Goal: Task Accomplishment & Management: Manage account settings

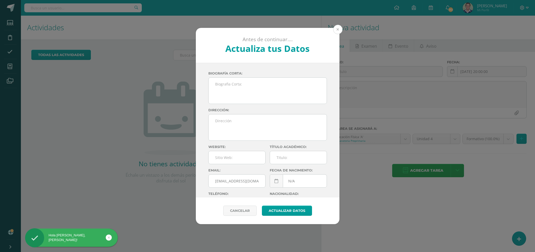
click at [336, 30] on button at bounding box center [337, 29] width 9 height 9
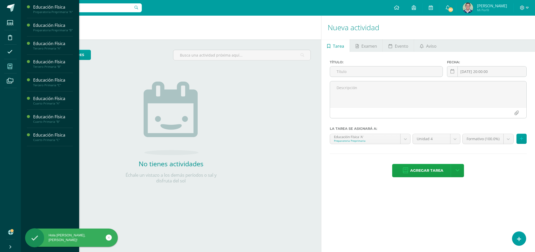
click at [12, 64] on icon at bounding box center [10, 66] width 5 height 5
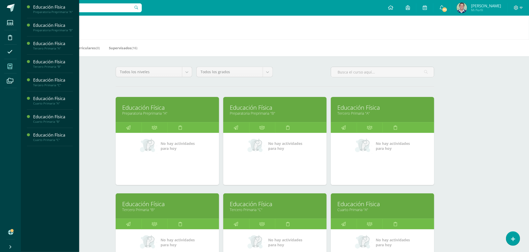
click at [166, 110] on link "Educación Física" at bounding box center [167, 108] width 90 height 8
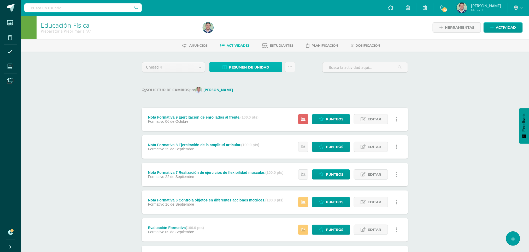
click at [248, 68] on span "Resumen de unidad" at bounding box center [249, 68] width 40 height 10
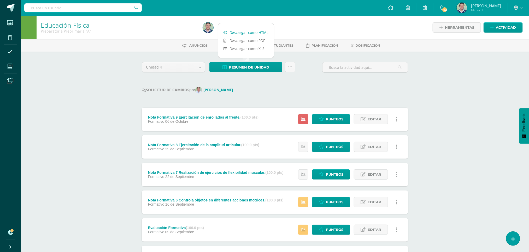
click at [245, 32] on link "Descargar como HTML" at bounding box center [246, 32] width 56 height 8
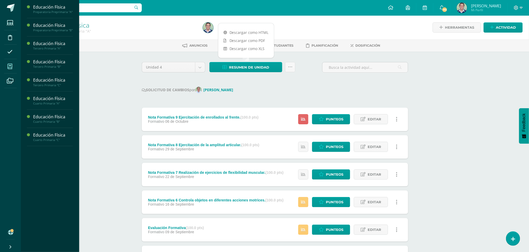
click at [9, 65] on icon at bounding box center [10, 66] width 5 height 5
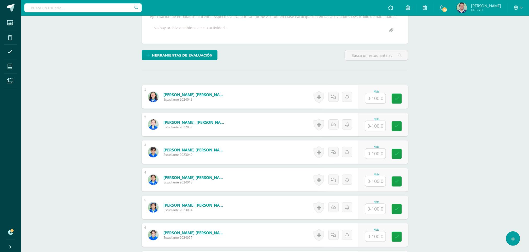
scroll to position [128, 0]
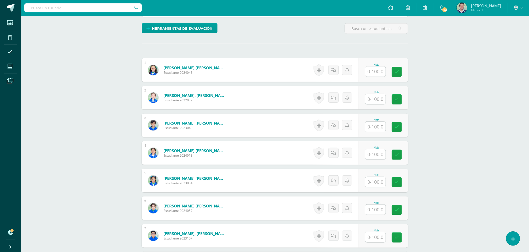
click at [370, 72] on input "text" at bounding box center [375, 72] width 20 height 10
type input "80"
type input "45"
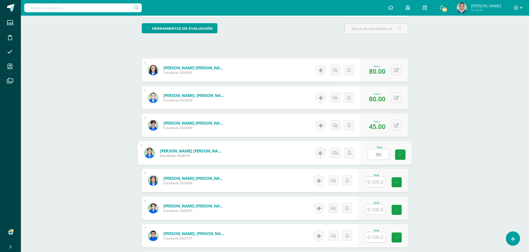
type input "90"
type input "100"
type input "80"
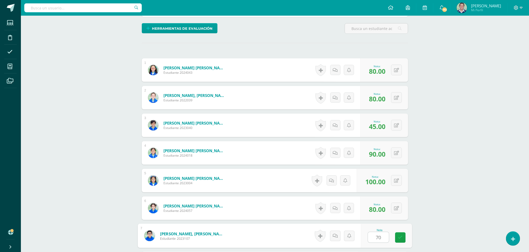
type input "70"
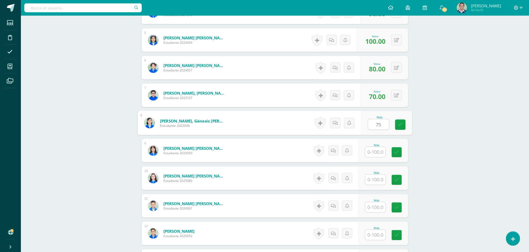
type input "75"
type input "50"
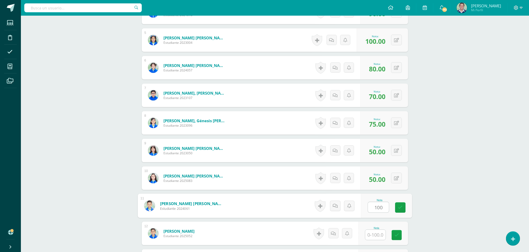
type input "100"
type input "75"
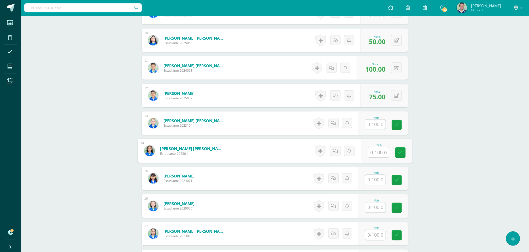
click at [377, 153] on input "text" at bounding box center [378, 153] width 21 height 10
type input "95"
type input "100"
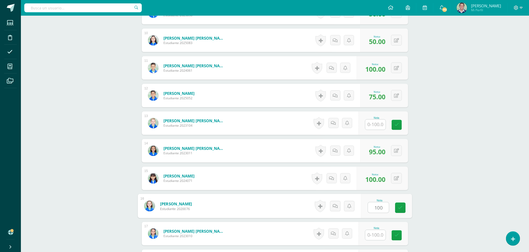
type input "100"
type input "95"
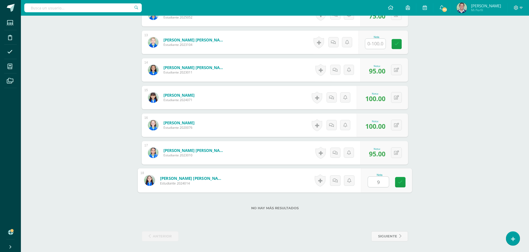
type input "95"
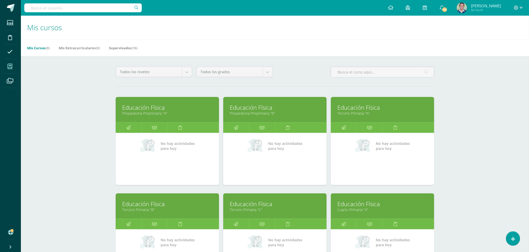
click at [159, 106] on link "Educación Física" at bounding box center [167, 108] width 90 height 8
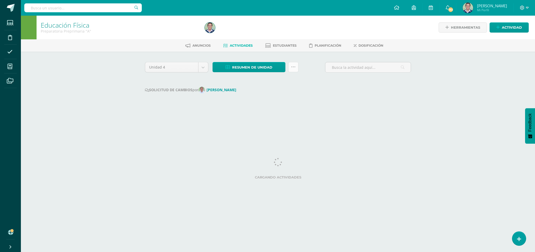
click at [295, 67] on link at bounding box center [293, 67] width 10 height 10
click at [270, 97] on link "Enviar punteos a revision" at bounding box center [279, 96] width 57 height 13
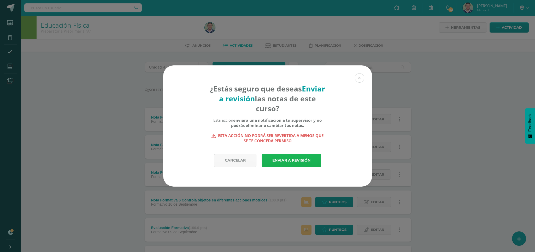
click at [283, 162] on link "Enviar a revisión" at bounding box center [292, 160] width 60 height 13
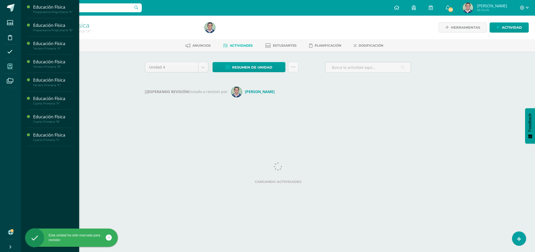
click at [11, 67] on icon at bounding box center [10, 66] width 5 height 5
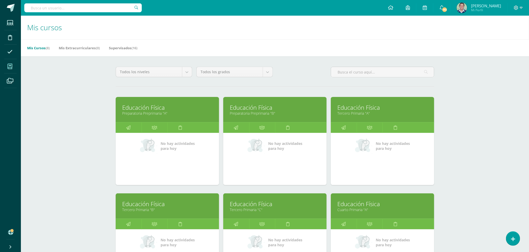
click at [239, 110] on link "Educación Física" at bounding box center [275, 108] width 90 height 8
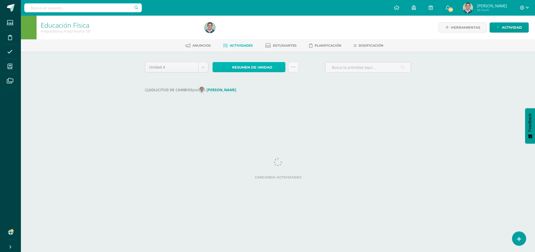
click at [254, 66] on span "Resumen de unidad" at bounding box center [252, 68] width 40 height 10
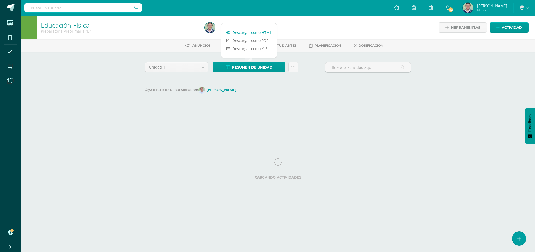
click at [247, 31] on link "Descargar como HTML" at bounding box center [249, 32] width 56 height 8
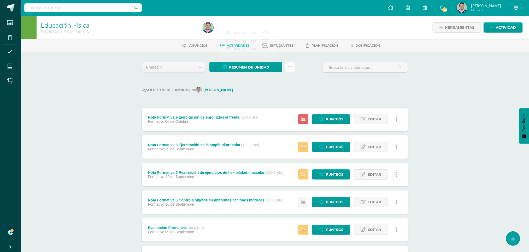
click at [289, 67] on icon at bounding box center [290, 67] width 4 height 4
click at [269, 94] on link "Enviar punteos a revision" at bounding box center [277, 96] width 57 height 13
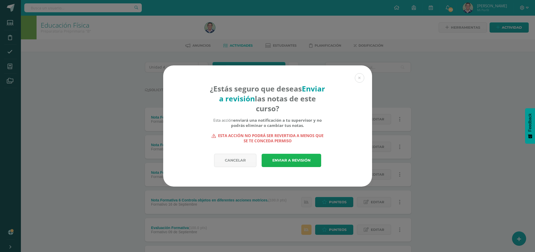
click at [286, 159] on link "Enviar a revisión" at bounding box center [292, 160] width 60 height 13
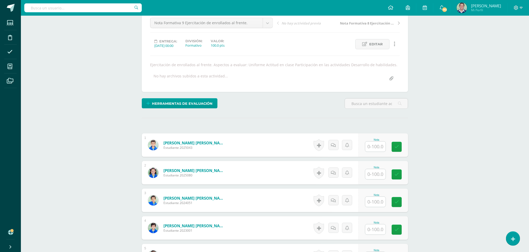
scroll to position [63, 0]
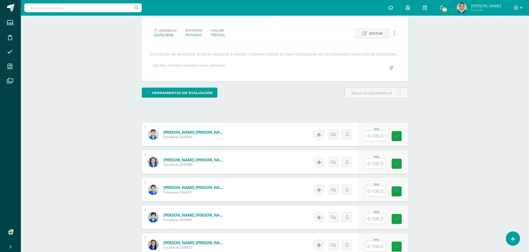
click at [372, 136] on input "text" at bounding box center [375, 136] width 20 height 10
type input "78"
type input "95"
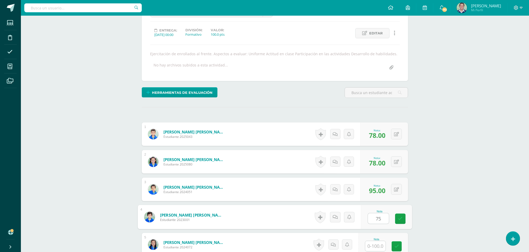
type input "75"
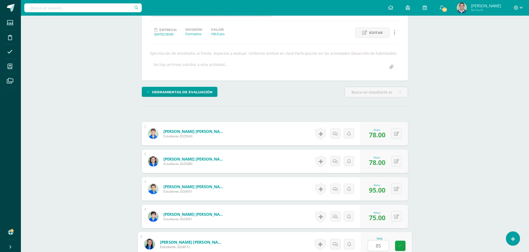
type input "85"
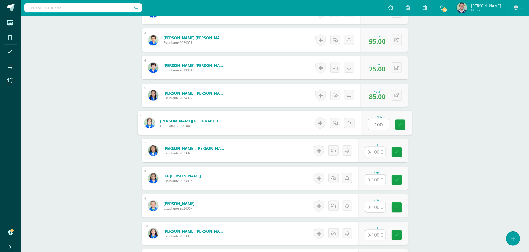
type input "100"
type input "88"
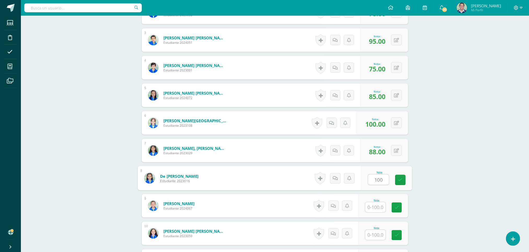
type input "100"
type input "70"
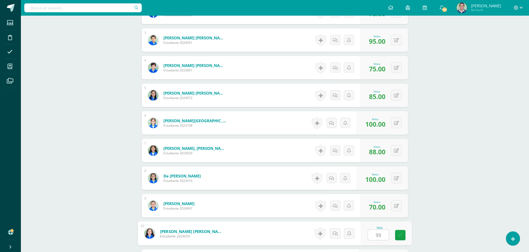
type input "93"
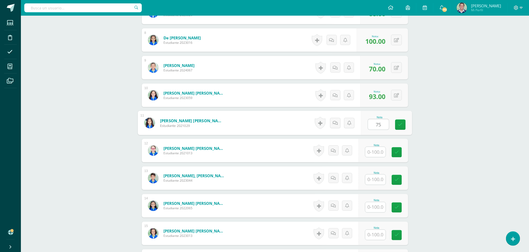
type input "75"
type input "100"
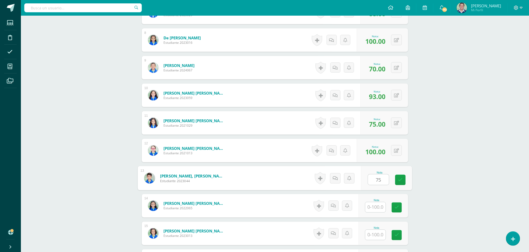
type input "75"
type input "80"
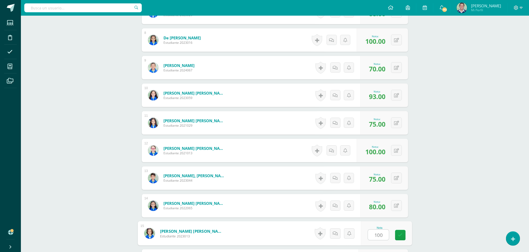
type input "100"
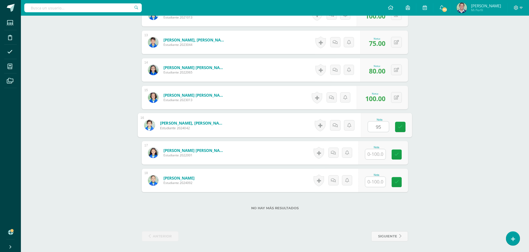
type input "95"
type input "100"
type input "80"
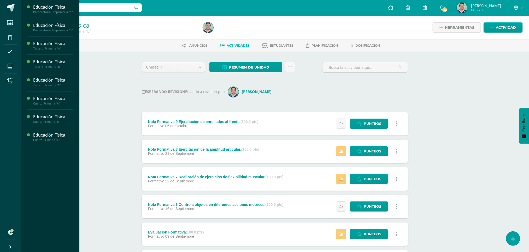
click at [11, 67] on icon at bounding box center [10, 66] width 5 height 5
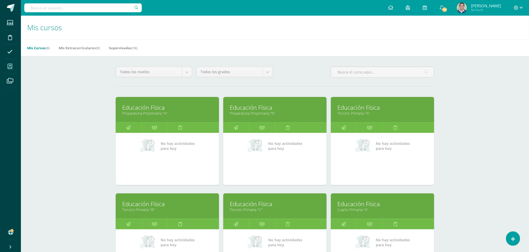
click at [357, 109] on link "Educación Física" at bounding box center [382, 108] width 90 height 8
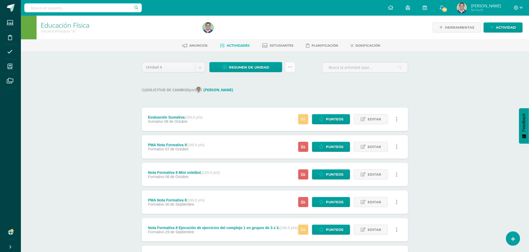
click at [292, 68] on link at bounding box center [290, 67] width 10 height 10
click at [230, 80] on div "Unidad 4 Unidad 1 Unidad 2 Unidad 3 Unidad 4 Resumen de unidad Descargar como H…" at bounding box center [275, 232] width 271 height 341
click at [238, 69] on span "Resumen de unidad" at bounding box center [249, 68] width 40 height 10
click at [243, 34] on link "Descargar como HTML" at bounding box center [246, 32] width 56 height 8
click at [289, 68] on icon at bounding box center [290, 67] width 4 height 4
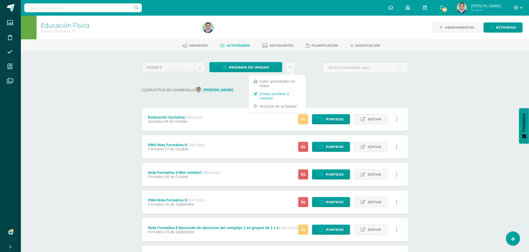
click at [269, 94] on link "Enviar punteos a revision" at bounding box center [277, 96] width 57 height 13
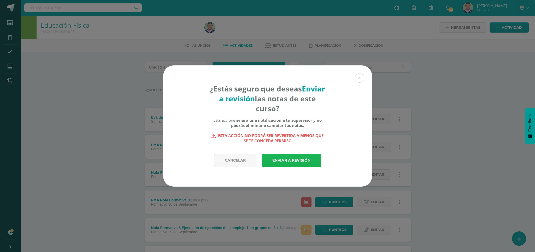
click at [303, 162] on link "Enviar a revisión" at bounding box center [292, 160] width 60 height 13
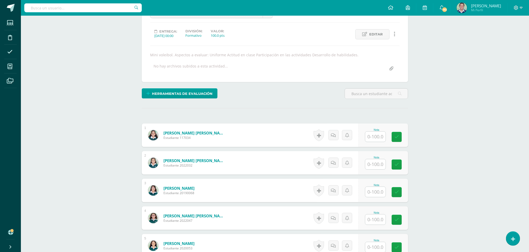
scroll to position [75, 0]
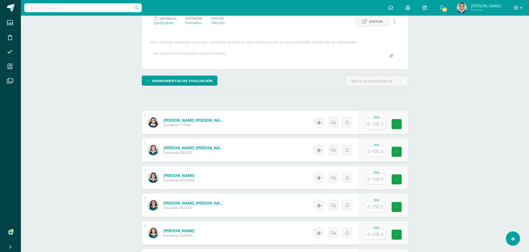
click at [378, 127] on input "text" at bounding box center [375, 124] width 20 height 10
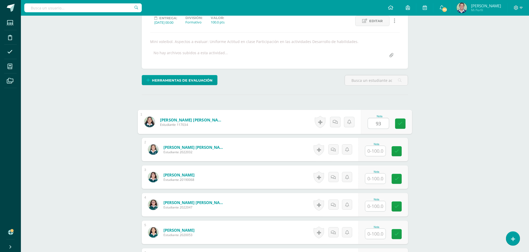
type input "93"
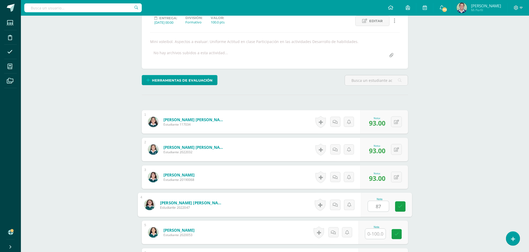
type input "87"
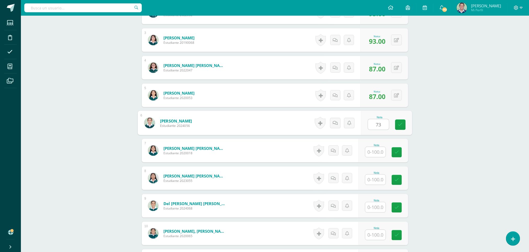
type input "73"
click at [374, 181] on input "text" at bounding box center [375, 180] width 20 height 10
type input "100"
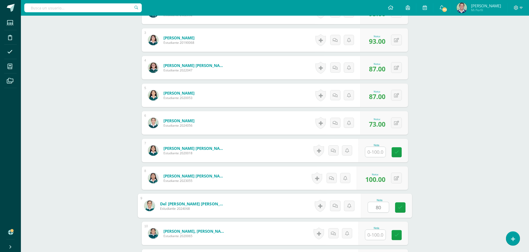
type input "80"
type input "100"
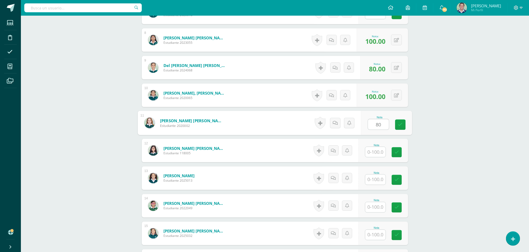
type input "80"
type input "73"
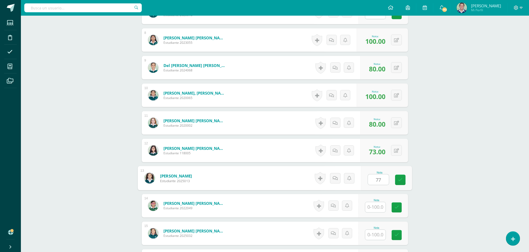
type input "77"
type input "83"
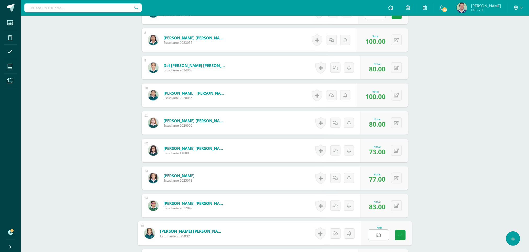
type input "93"
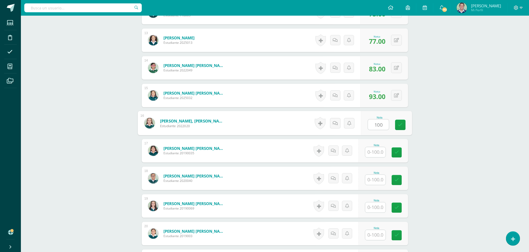
type input "100"
type input "93"
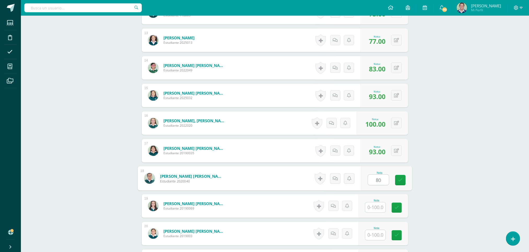
type input "80"
type input "100"
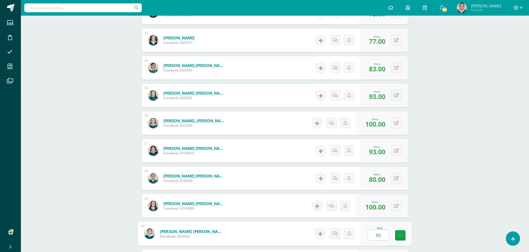
type input "80"
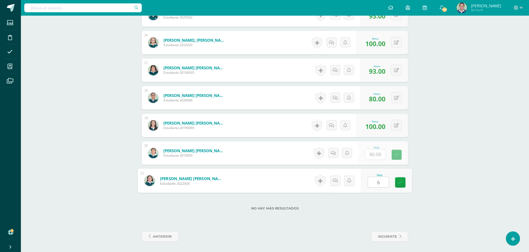
type input "60"
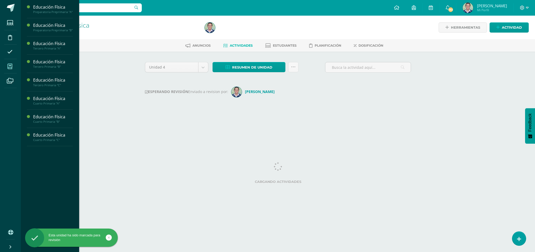
click at [6, 66] on span at bounding box center [10, 67] width 12 height 12
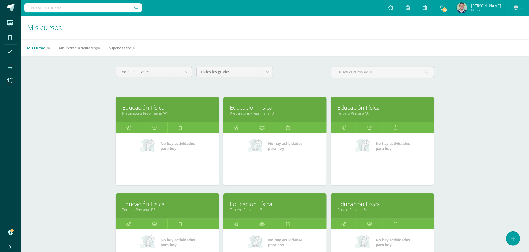
click at [143, 207] on link "Educación Física" at bounding box center [167, 204] width 90 height 8
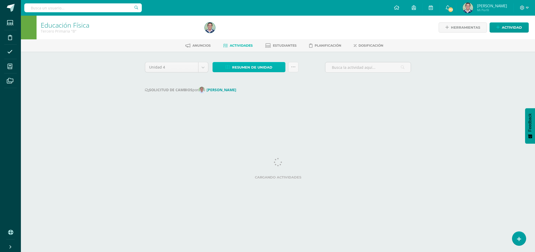
click at [246, 67] on span "Resumen de unidad" at bounding box center [252, 68] width 40 height 10
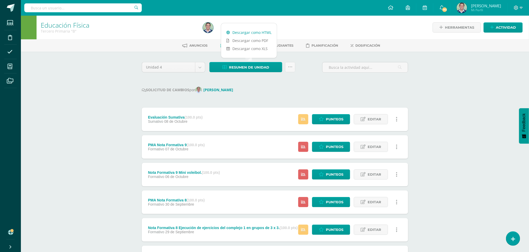
click at [245, 32] on link "Descargar como HTML" at bounding box center [249, 32] width 56 height 8
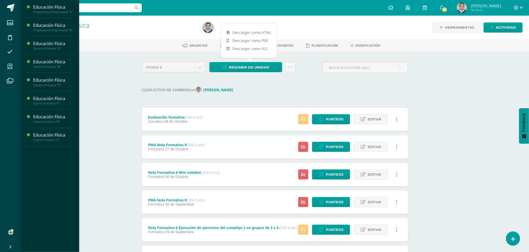
click at [9, 64] on icon at bounding box center [10, 66] width 5 height 5
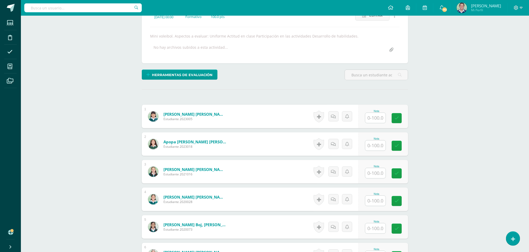
scroll to position [82, 0]
click at [376, 118] on input "text" at bounding box center [375, 118] width 20 height 10
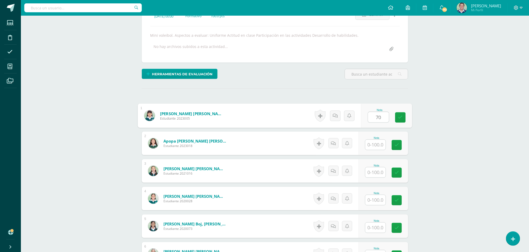
type input "70"
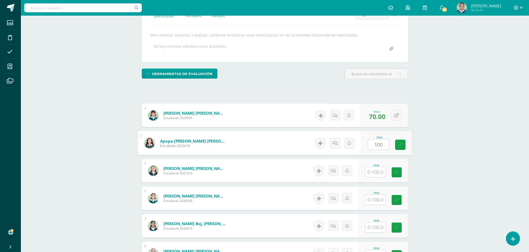
type input "100"
type input "87"
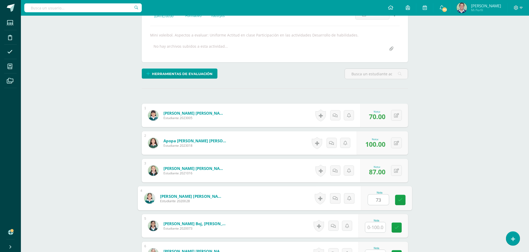
type input "73"
type input "100"
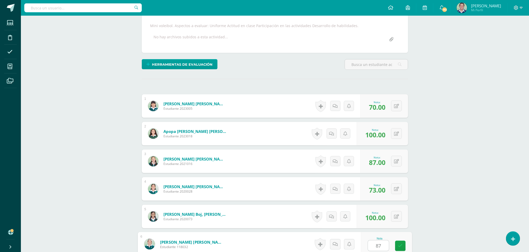
type input "87"
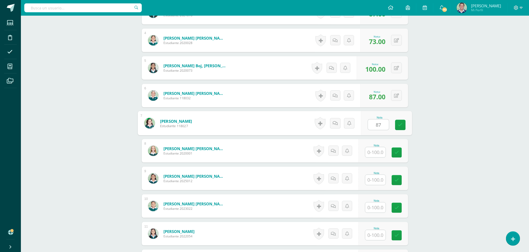
type input "87"
type input "83"
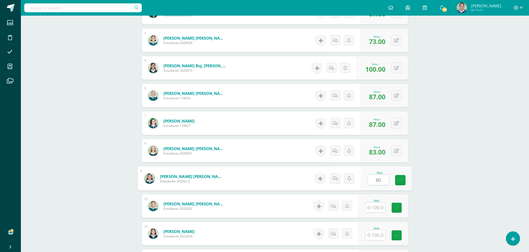
type input "80"
type input "87"
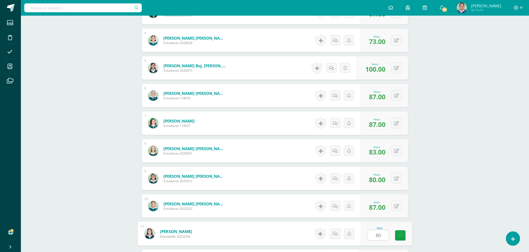
type input "80"
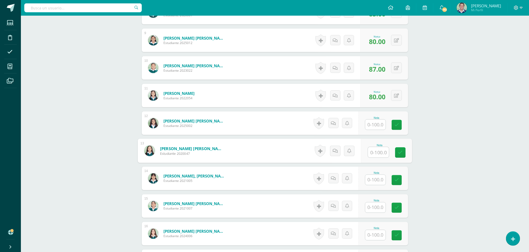
click at [373, 151] on input "text" at bounding box center [378, 153] width 21 height 10
type input "87"
type input "73"
type input "100"
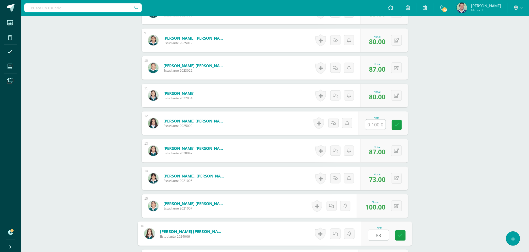
type input "83"
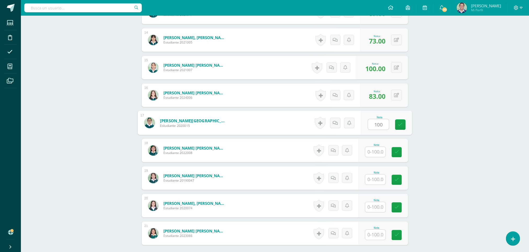
type input "100"
type input "80"
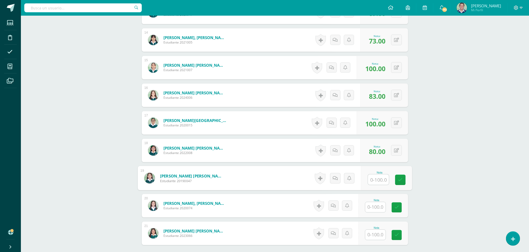
click at [371, 208] on input "text" at bounding box center [375, 208] width 20 height 10
type input "80"
type input "87"
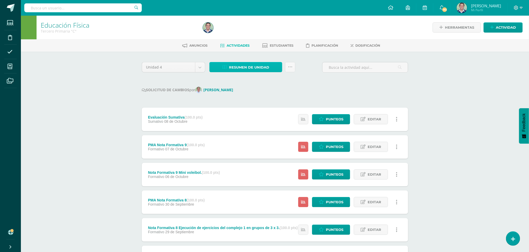
click at [252, 69] on span "Resumen de unidad" at bounding box center [249, 68] width 40 height 10
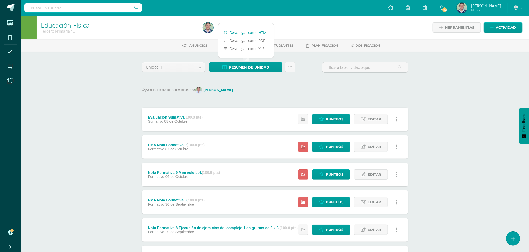
click at [245, 32] on link "Descargar como HTML" at bounding box center [246, 32] width 56 height 8
click at [291, 67] on icon at bounding box center [290, 67] width 4 height 4
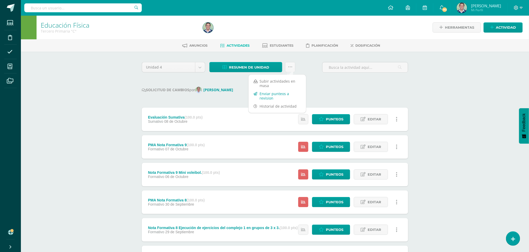
click at [270, 95] on link "Enviar punteos a revision" at bounding box center [277, 96] width 57 height 13
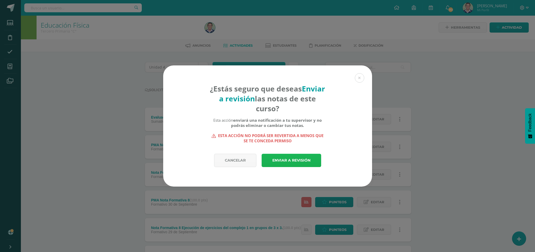
click at [290, 164] on link "Enviar a revisión" at bounding box center [292, 160] width 60 height 13
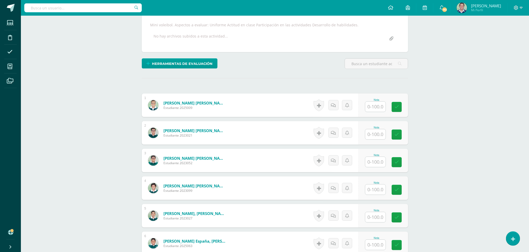
scroll to position [108, 0]
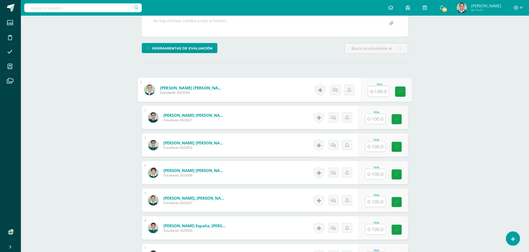
click at [379, 97] on input "text" at bounding box center [378, 91] width 21 height 10
type input "100"
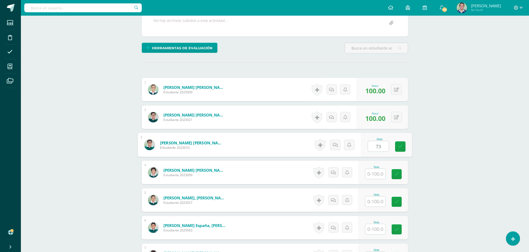
type input "73"
type input "80"
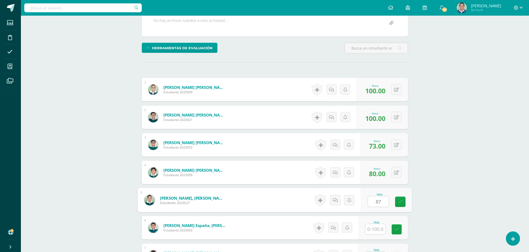
type input "87"
type input "77"
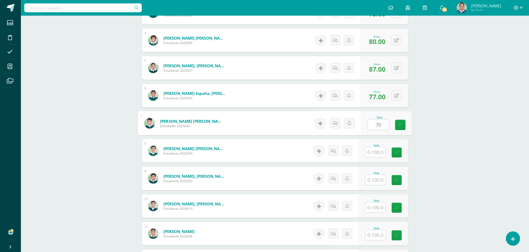
type input "70"
type input "93"
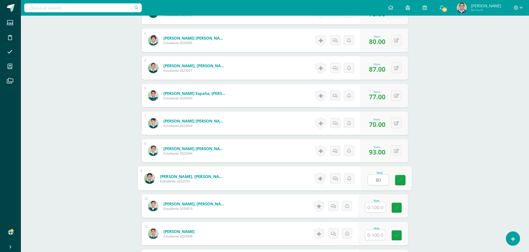
type input "80"
type input "73"
type input "8"
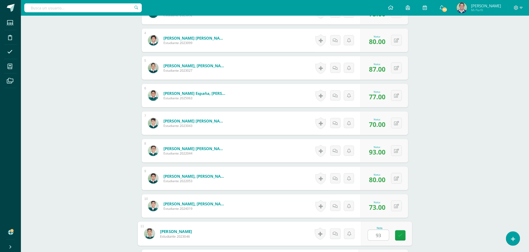
type input "93"
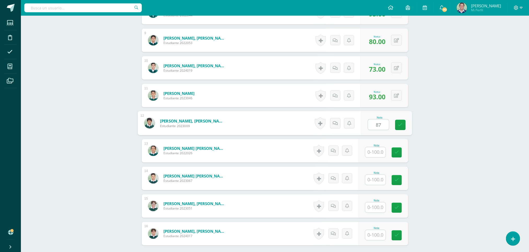
type input "87"
type input "80"
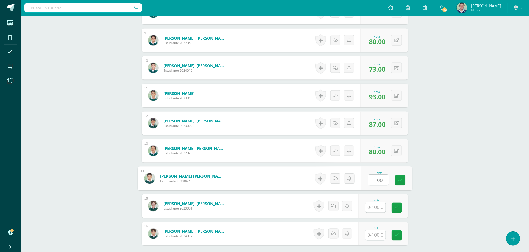
type input "100"
type input "67"
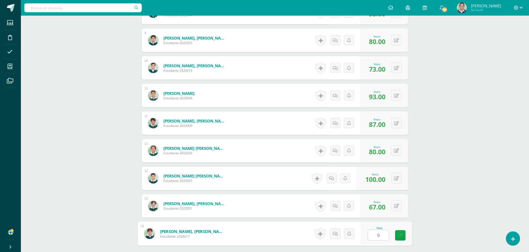
type input "93"
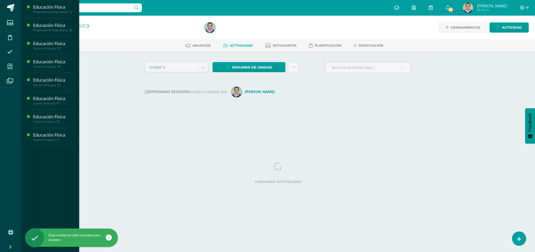
click at [8, 67] on icon at bounding box center [10, 66] width 5 height 5
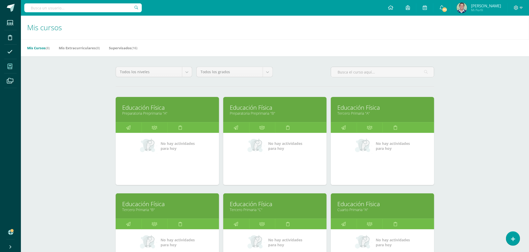
click at [360, 205] on link "Educación Física" at bounding box center [382, 204] width 90 height 8
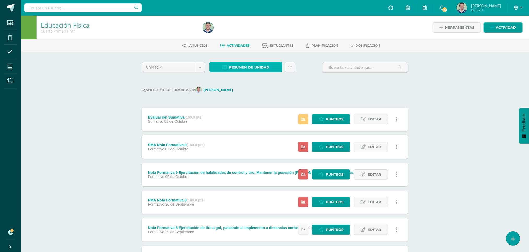
click at [248, 65] on span "Resumen de unidad" at bounding box center [249, 68] width 40 height 10
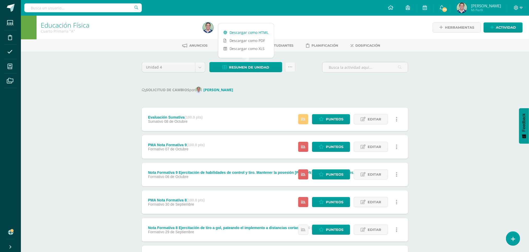
click at [238, 33] on link "Descargar como HTML" at bounding box center [246, 32] width 56 height 8
click at [289, 67] on icon at bounding box center [290, 67] width 4 height 4
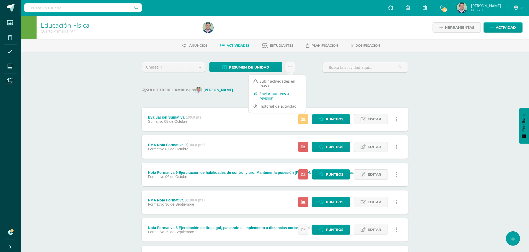
click at [274, 95] on link "Enviar punteos a revision" at bounding box center [277, 96] width 57 height 13
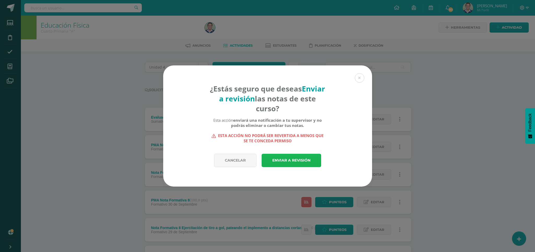
click at [278, 158] on link "Enviar a revisión" at bounding box center [292, 160] width 60 height 13
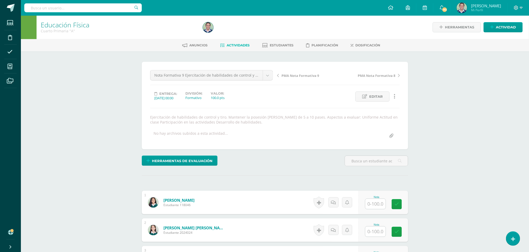
scroll to position [1, 0]
click at [379, 201] on input "text" at bounding box center [375, 204] width 20 height 10
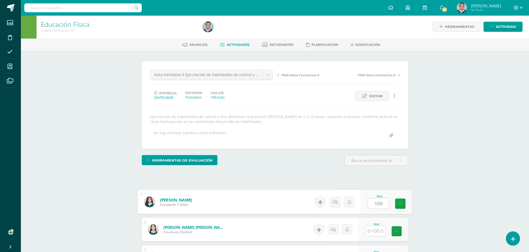
type input "100"
type input "75"
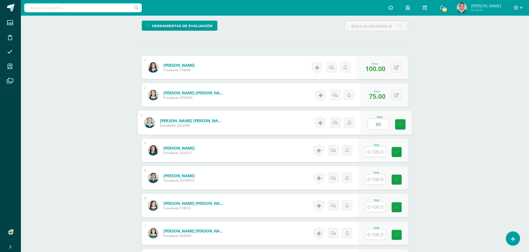
type input "80"
type input "65"
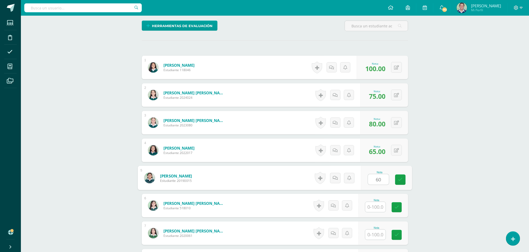
type input "60"
type input "65"
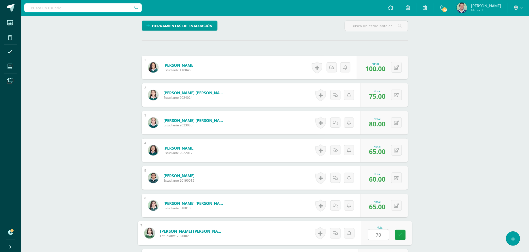
type input "70"
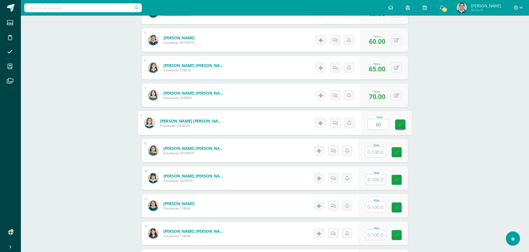
type input "60"
type input "70"
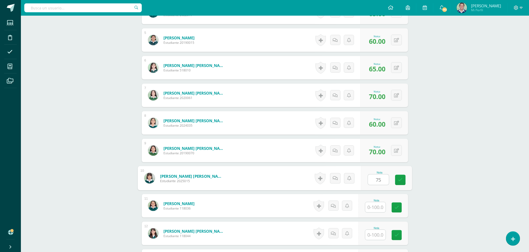
type input "75"
type input "90"
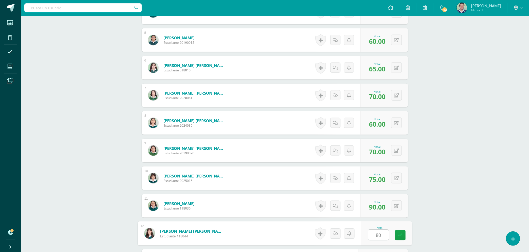
type input "80"
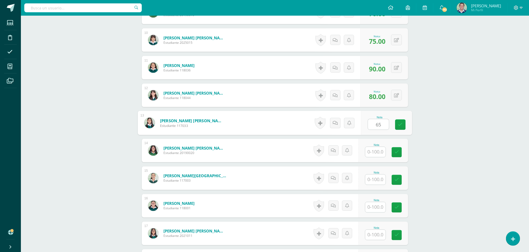
type input "65"
type input "60"
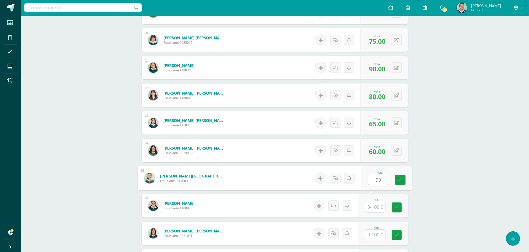
type input "90"
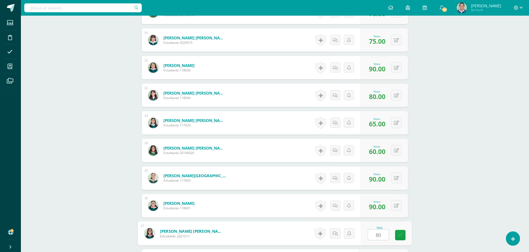
type input "80"
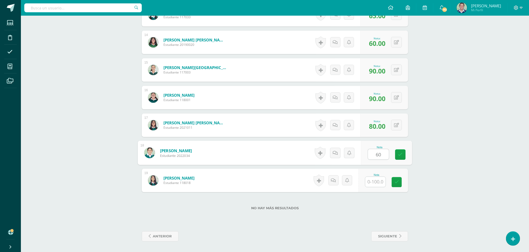
type input "60"
type input "65"
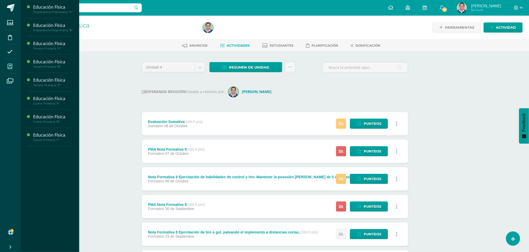
click at [11, 66] on icon at bounding box center [10, 66] width 5 height 5
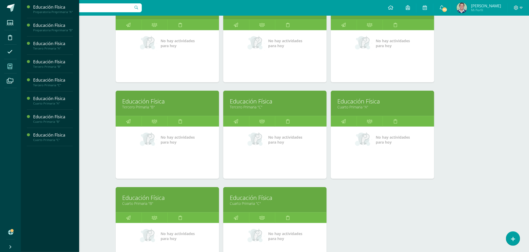
scroll to position [134, 0]
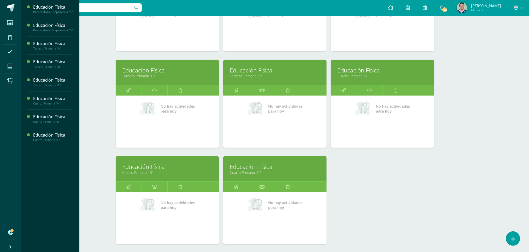
click at [137, 169] on link "Educación Física" at bounding box center [167, 167] width 90 height 8
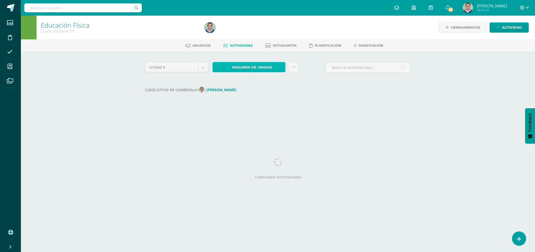
click at [258, 69] on span "Resumen de unidad" at bounding box center [252, 68] width 40 height 10
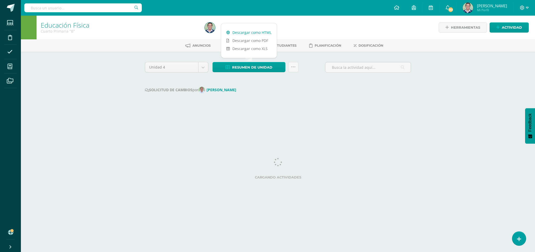
click at [251, 32] on link "Descargar como HTML" at bounding box center [249, 32] width 56 height 8
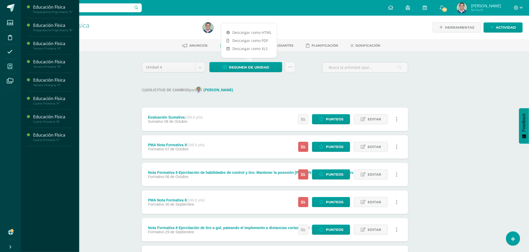
click at [9, 67] on icon at bounding box center [10, 66] width 5 height 5
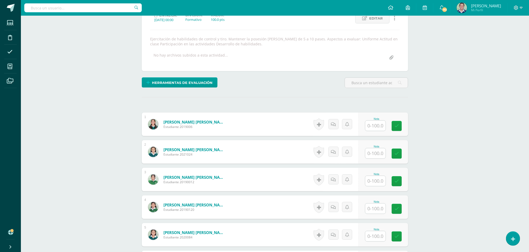
scroll to position [96, 0]
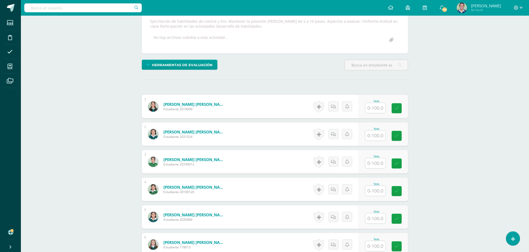
click at [382, 107] on input "text" at bounding box center [375, 108] width 20 height 10
type input "75"
type input "65"
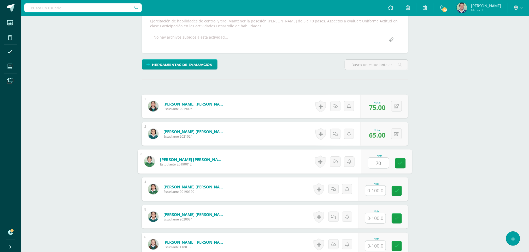
type input "70"
type input "65"
type input "85"
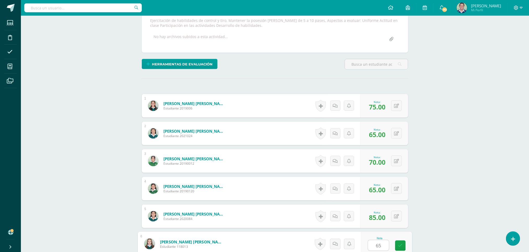
type input "65"
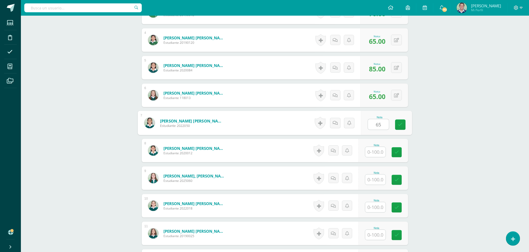
type input "65"
type input "70"
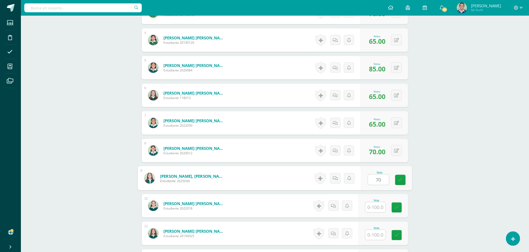
type input "70"
type input "90"
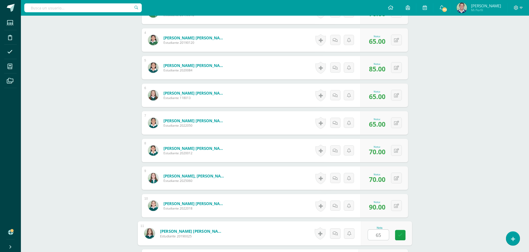
type input "65"
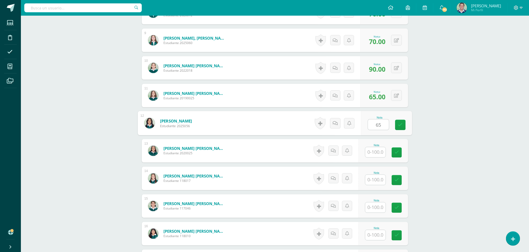
type input "65"
type input "75"
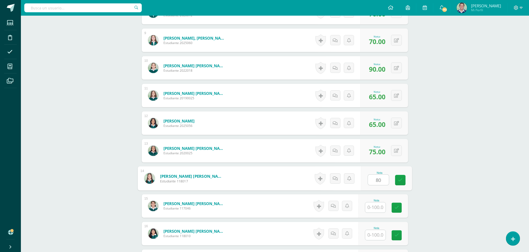
type input "80"
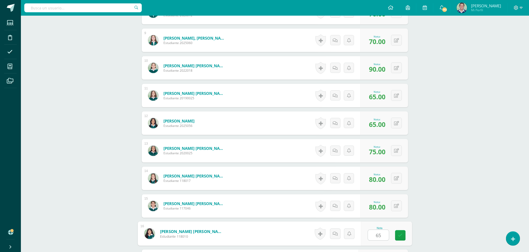
type input "65"
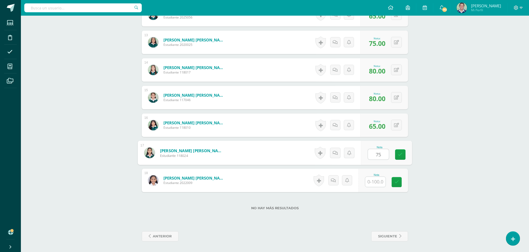
type input "75"
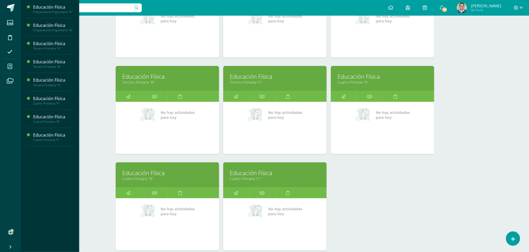
scroll to position [170, 0]
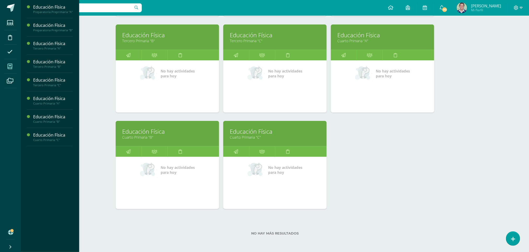
click at [256, 132] on link "Educación Física" at bounding box center [275, 132] width 90 height 8
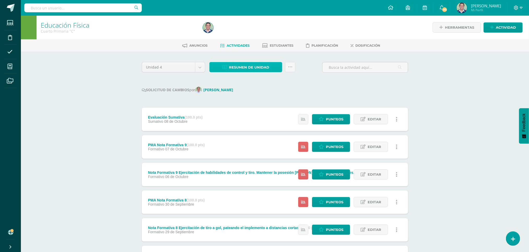
click at [246, 67] on span "Resumen de unidad" at bounding box center [249, 68] width 40 height 10
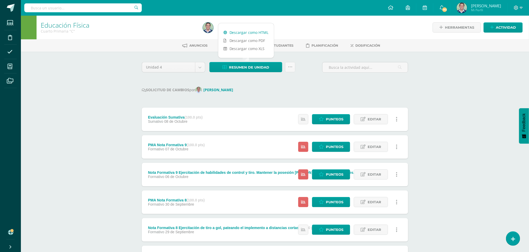
click at [248, 34] on link "Descargar como HTML" at bounding box center [246, 32] width 56 height 8
click at [288, 64] on link at bounding box center [290, 67] width 10 height 10
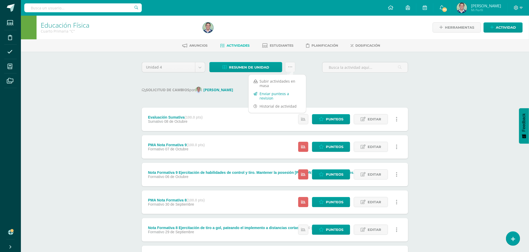
click at [273, 93] on link "Enviar punteos a revision" at bounding box center [277, 96] width 57 height 13
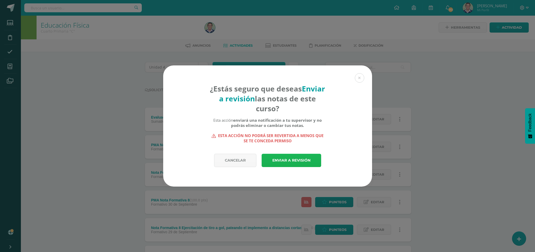
click at [293, 162] on link "Enviar a revisión" at bounding box center [292, 160] width 60 height 13
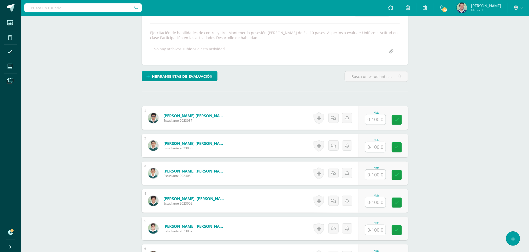
scroll to position [104, 0]
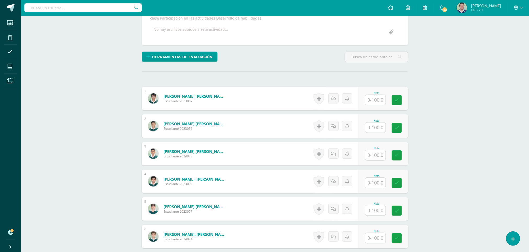
click at [371, 97] on input "text" at bounding box center [375, 100] width 20 height 10
type input "70"
type input "85"
type input "10"
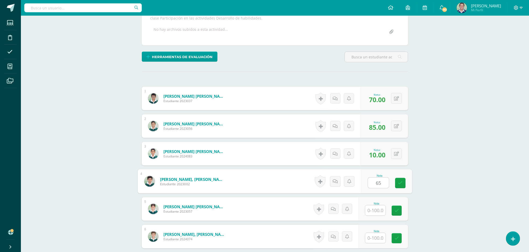
type input "65"
type input "100"
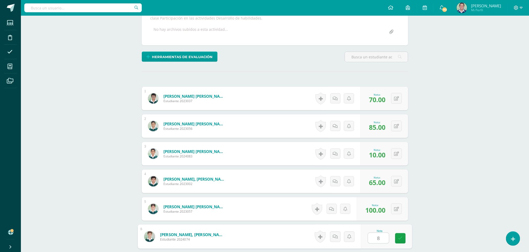
type input "85"
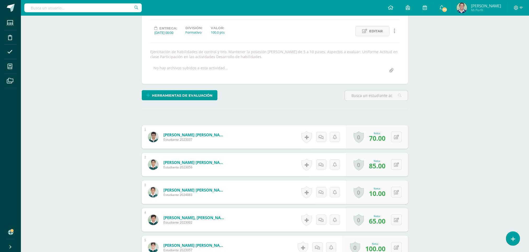
scroll to position [103, 0]
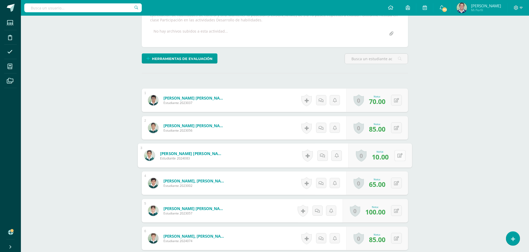
click at [396, 159] on button at bounding box center [400, 155] width 11 height 11
type input "100"
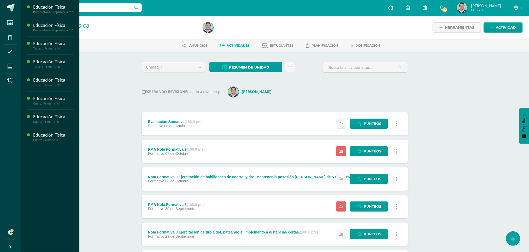
click at [9, 68] on icon at bounding box center [10, 66] width 5 height 5
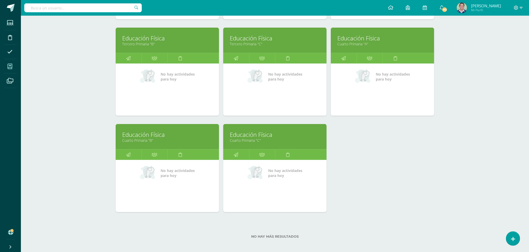
scroll to position [168, 0]
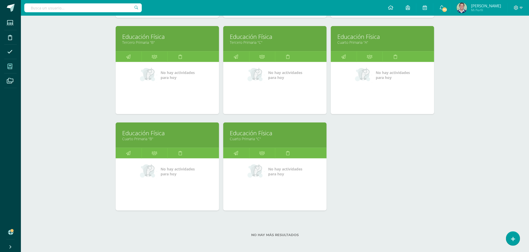
click at [156, 137] on link "Educación Física" at bounding box center [167, 133] width 90 height 8
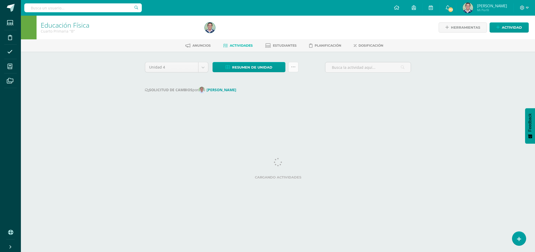
click at [290, 67] on link at bounding box center [293, 67] width 10 height 10
click at [273, 93] on link "Enviar punteos a revision" at bounding box center [279, 96] width 57 height 13
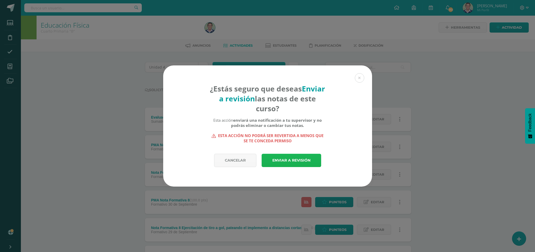
click at [287, 158] on link "Enviar a revisión" at bounding box center [292, 160] width 60 height 13
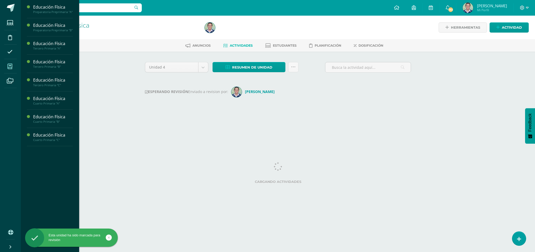
click at [6, 67] on span at bounding box center [10, 67] width 12 height 12
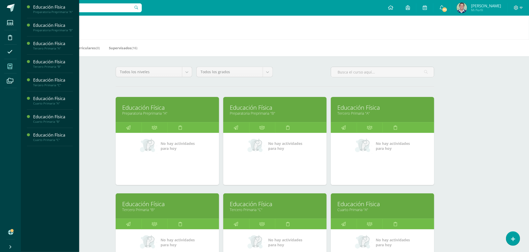
click at [353, 207] on link "Educación Física" at bounding box center [382, 204] width 90 height 8
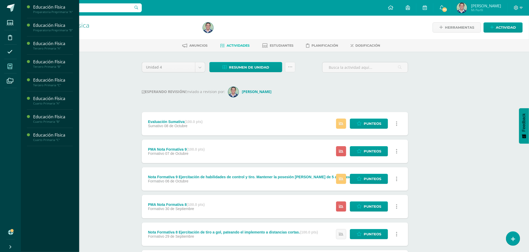
click at [10, 66] on icon at bounding box center [10, 66] width 5 height 5
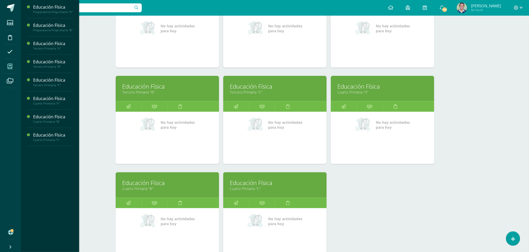
scroll to position [119, 0]
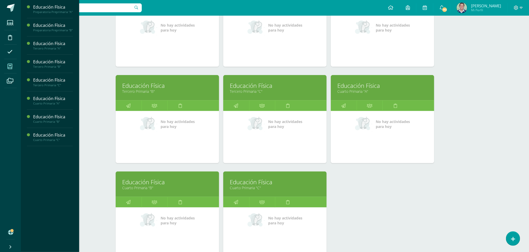
click at [248, 188] on link "Cuarto Primaria "C"" at bounding box center [275, 188] width 90 height 5
